Goal: Information Seeking & Learning: Learn about a topic

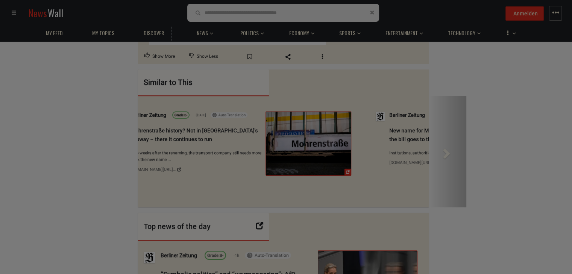
scroll to position [526, 0]
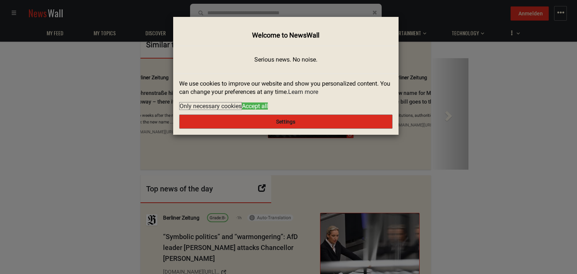
click at [297, 124] on button "Settings" at bounding box center [285, 122] width 213 height 14
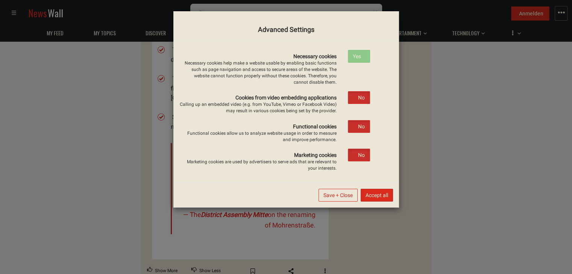
scroll to position [263, 0]
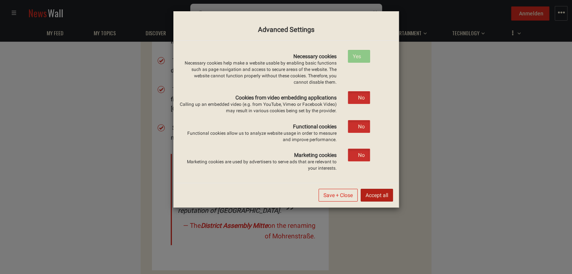
click at [369, 194] on button "Accept all" at bounding box center [376, 195] width 32 height 13
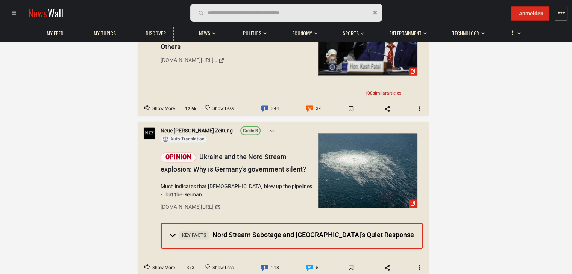
scroll to position [789, 0]
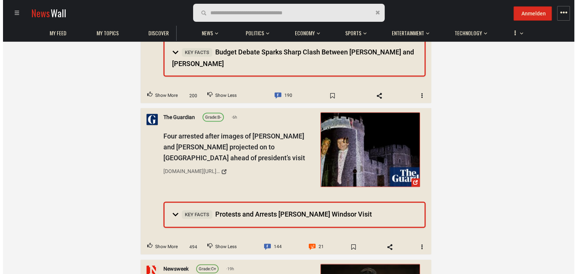
scroll to position [263, 0]
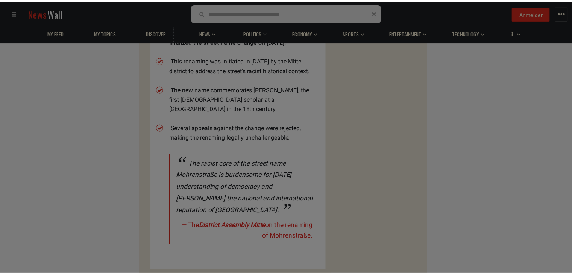
scroll to position [526, 0]
